Goal: Information Seeking & Learning: Learn about a topic

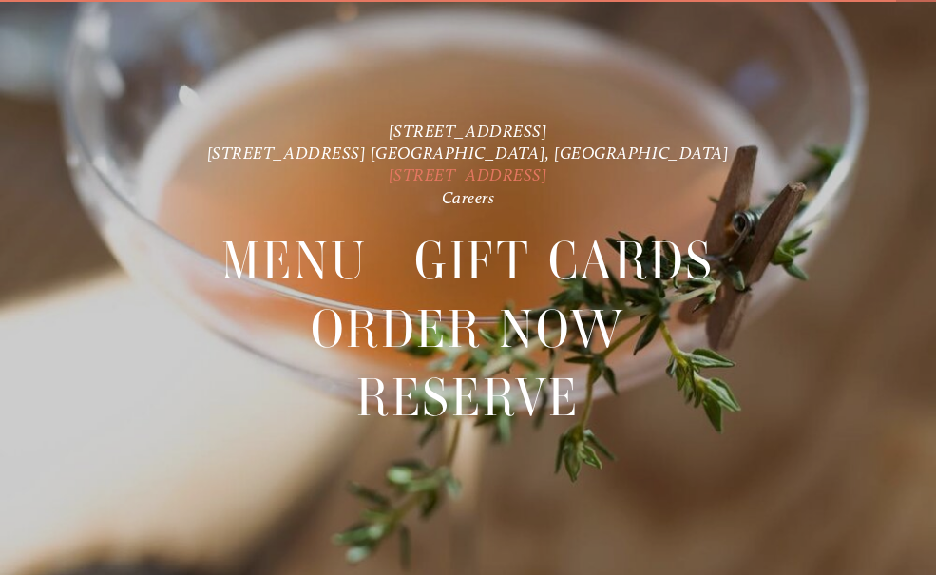
scroll to position [40, 0]
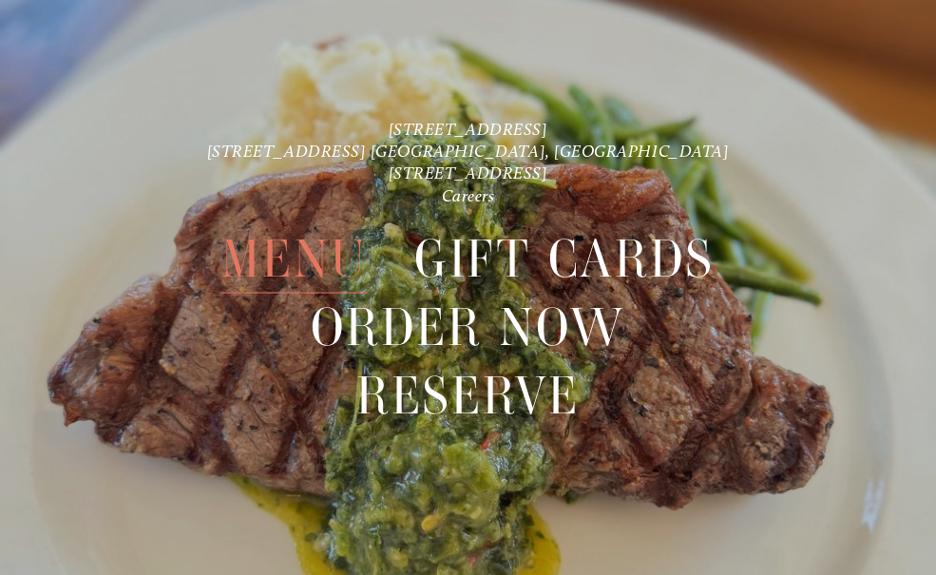
click at [295, 249] on span "Menu" at bounding box center [294, 258] width 145 height 68
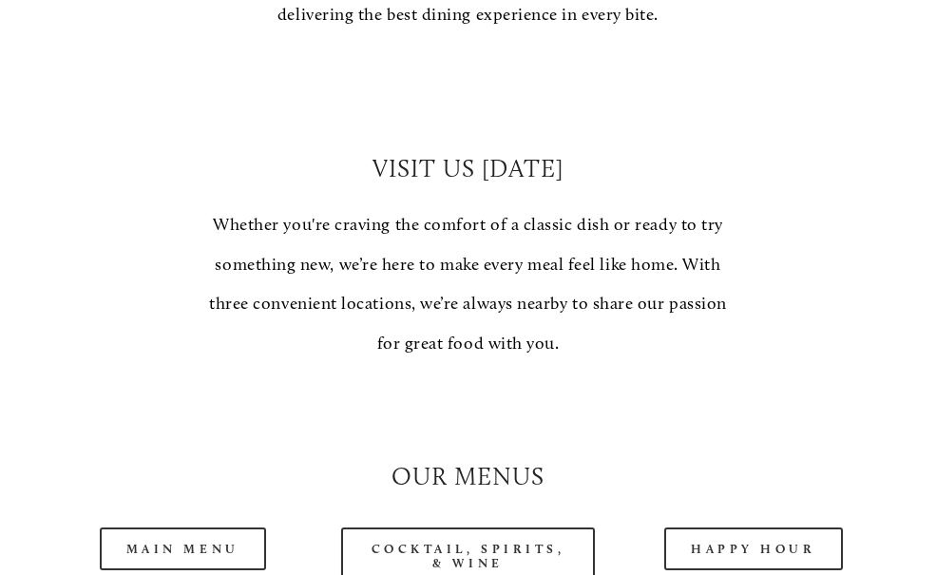
scroll to position [1426, 0]
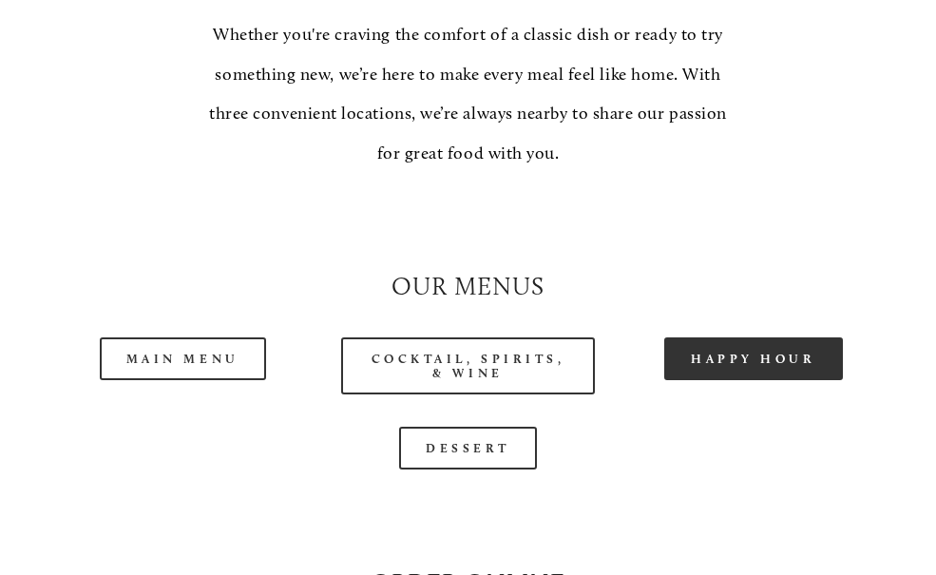
click at [722, 354] on link "Happy Hour" at bounding box center [754, 359] width 179 height 43
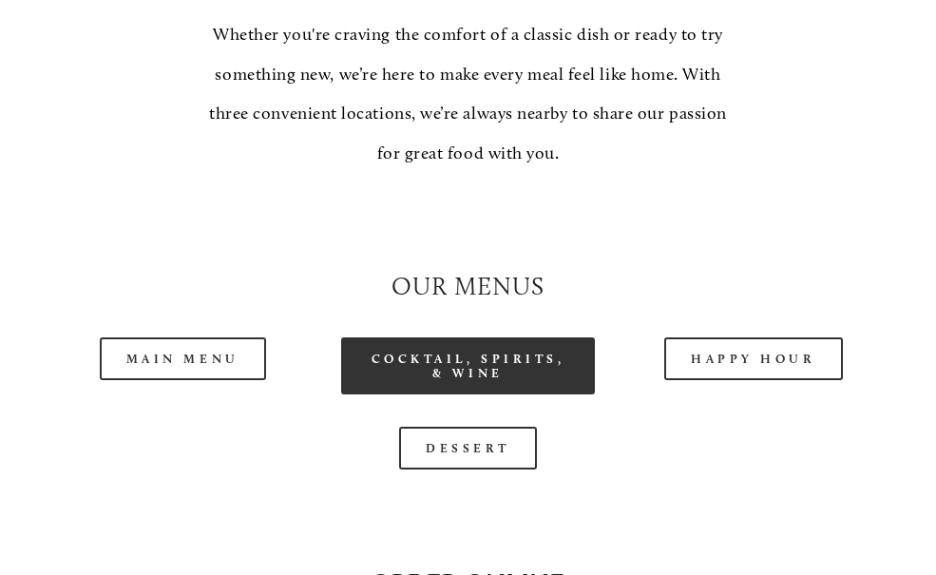
click at [484, 359] on link "Cocktail, Spirits, & Wine" at bounding box center [467, 366] width 253 height 57
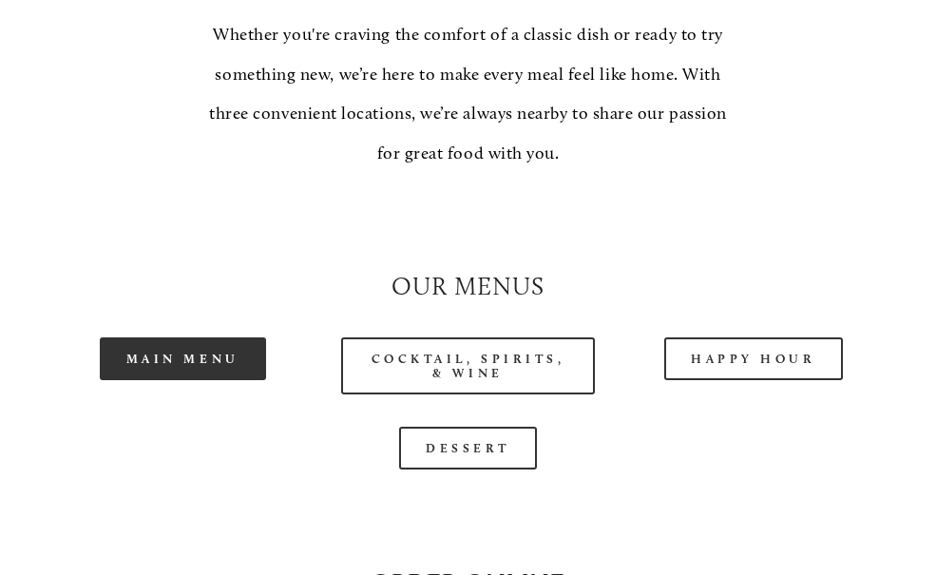
click at [207, 355] on link "Main Menu" at bounding box center [183, 359] width 166 height 43
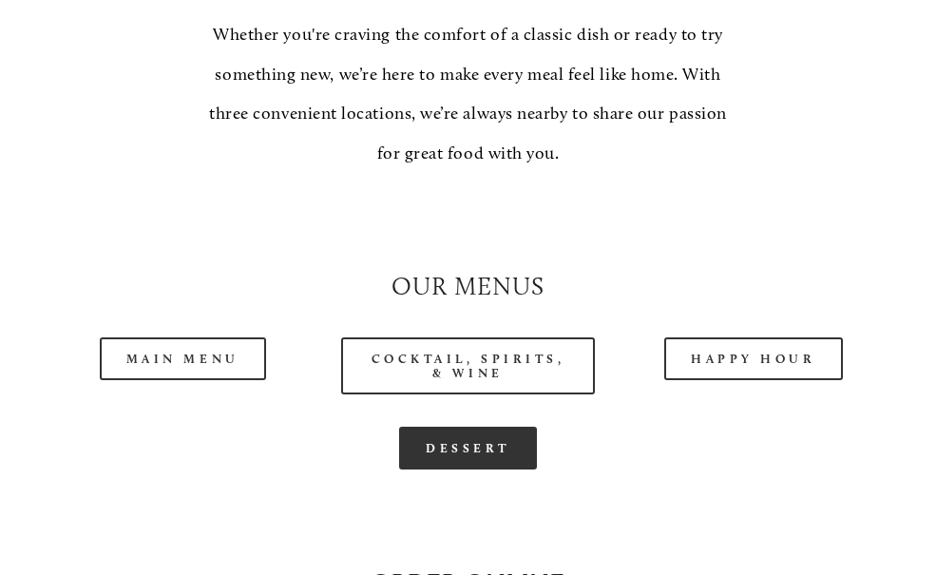
click at [468, 444] on link "Dessert" at bounding box center [468, 448] width 138 height 43
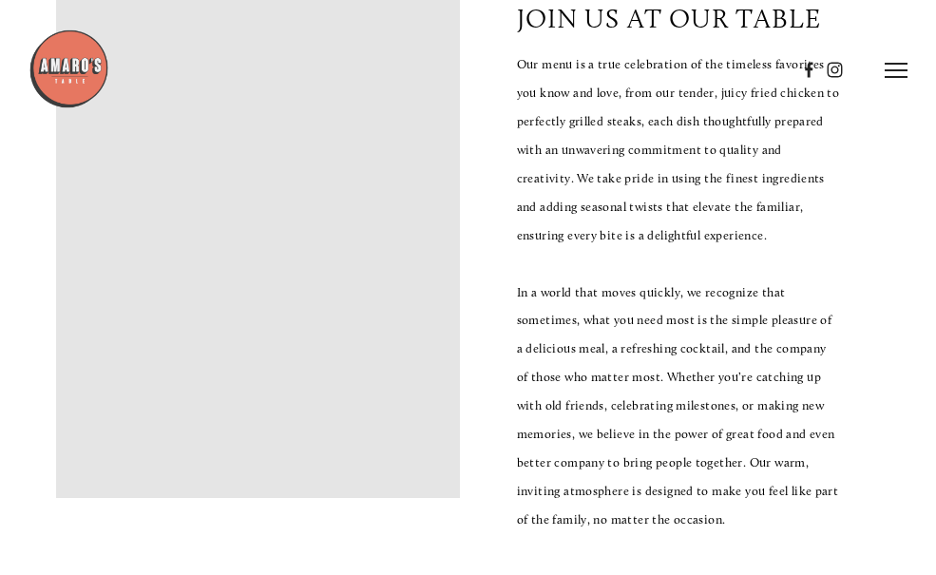
scroll to position [380, 0]
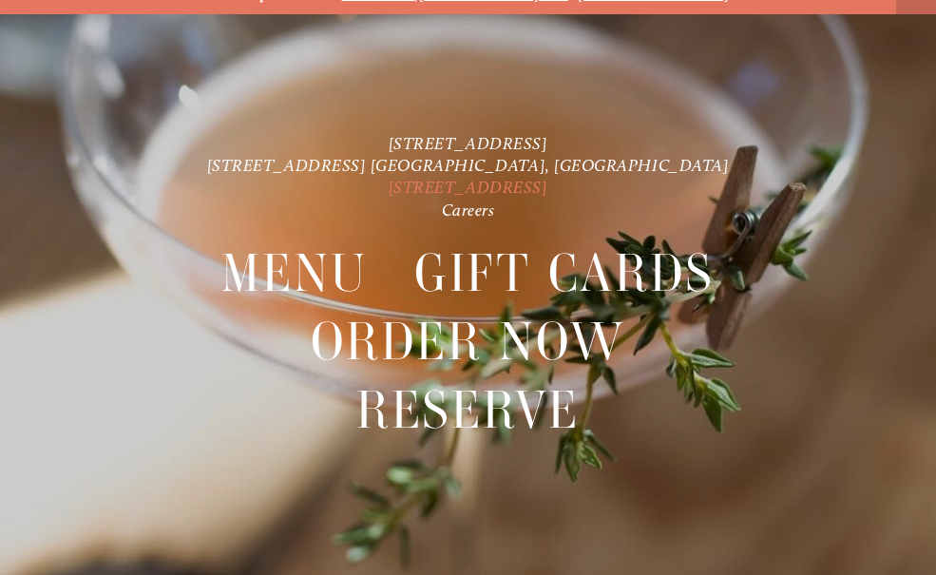
scroll to position [40, 0]
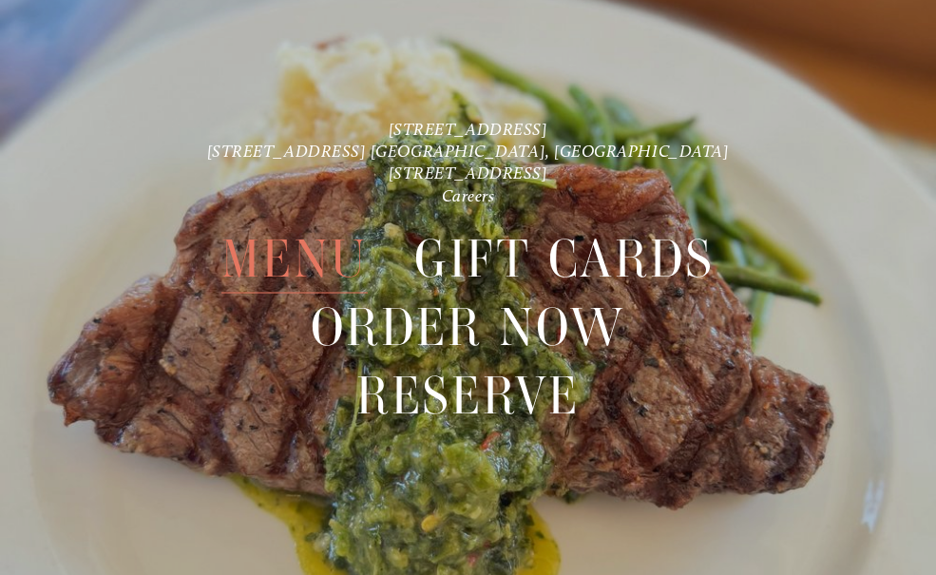
click at [313, 248] on span "Menu" at bounding box center [294, 258] width 145 height 68
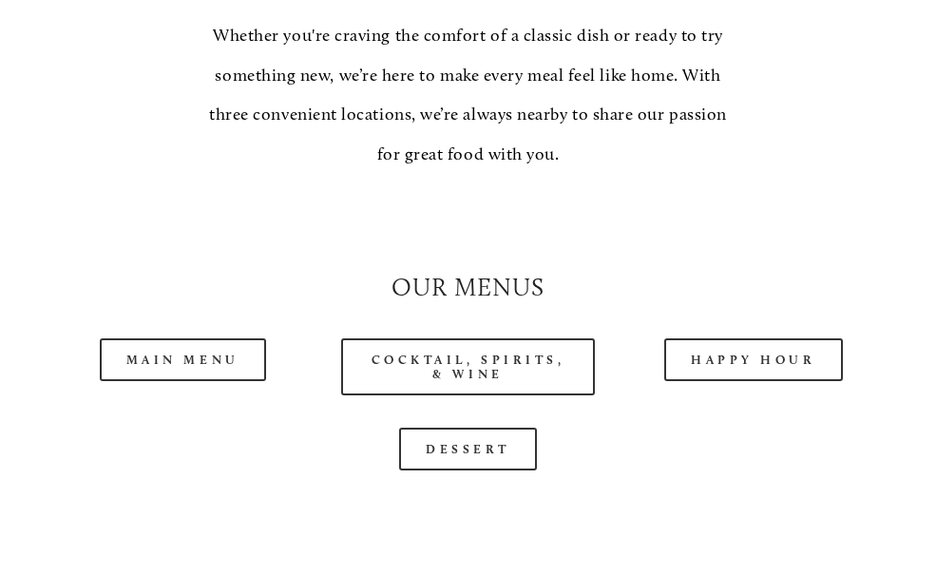
scroll to position [1426, 0]
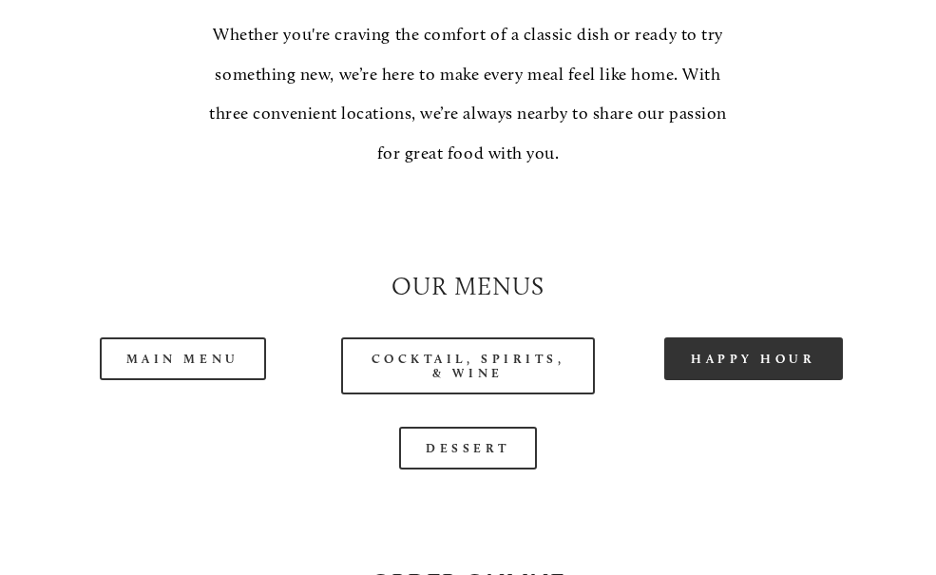
click at [704, 352] on link "Happy Hour" at bounding box center [754, 359] width 179 height 43
